Goal: Task Accomplishment & Management: Complete application form

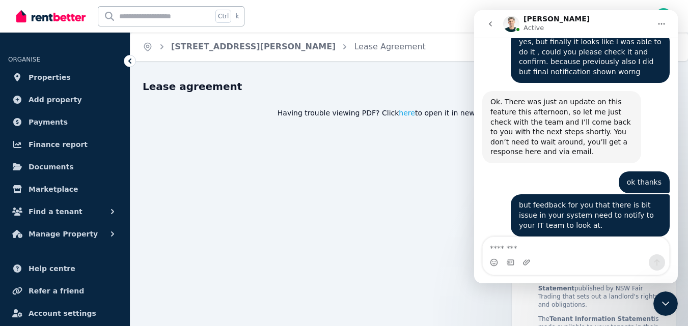
scroll to position [2056, 0]
click at [662, 302] on icon "Close Intercom Messenger" at bounding box center [665, 304] width 12 height 12
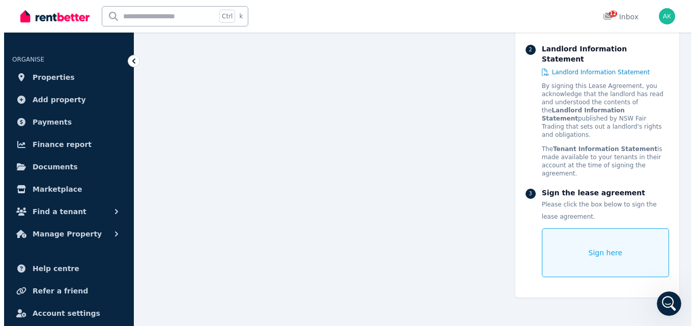
scroll to position [9388, 0]
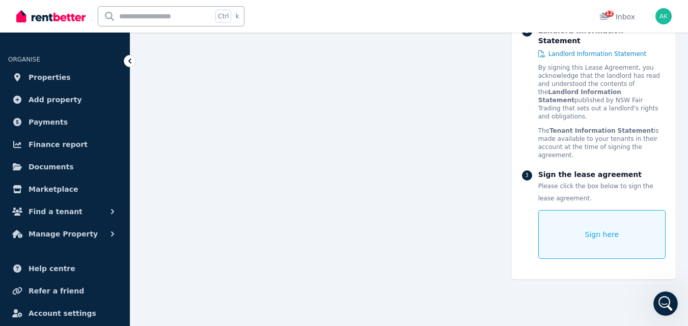
click at [591, 233] on span "Sign here" at bounding box center [602, 235] width 34 height 10
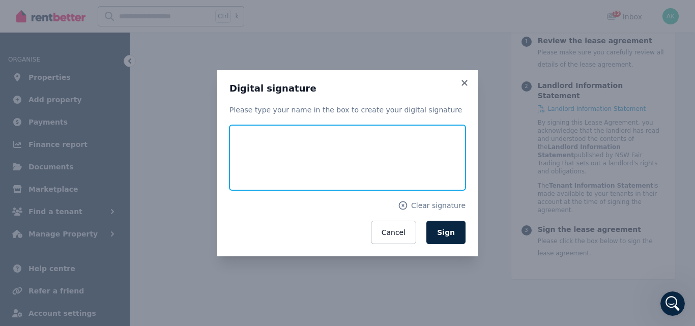
click at [324, 165] on input "text" at bounding box center [348, 157] width 236 height 65
type input "****"
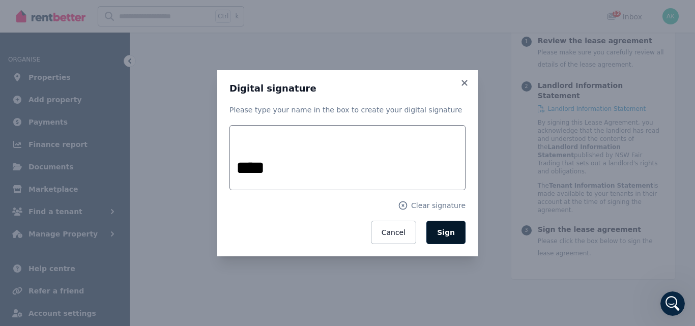
click at [449, 234] on span "Sign" at bounding box center [446, 233] width 18 height 8
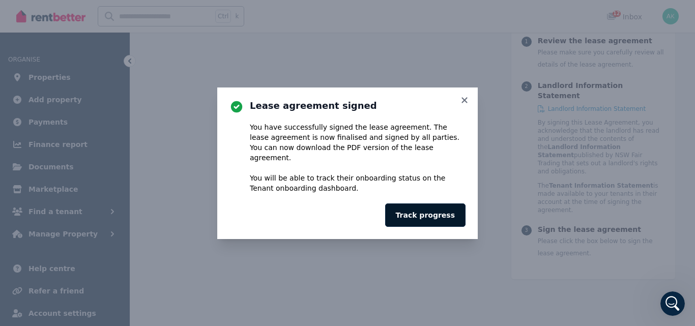
click at [437, 207] on button "Track progress" at bounding box center [425, 215] width 80 height 23
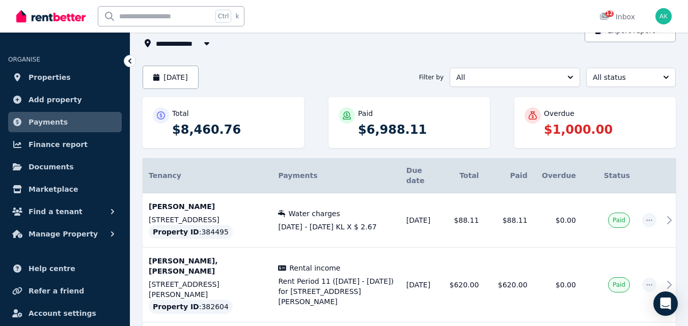
scroll to position [72, 0]
